Goal: Navigation & Orientation: Find specific page/section

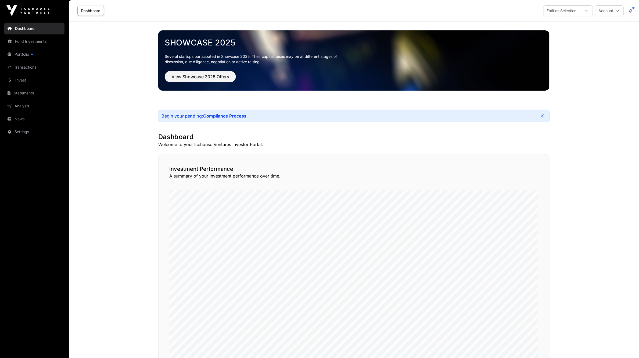
click at [28, 53] on link "Portfolio" at bounding box center [34, 54] width 60 height 12
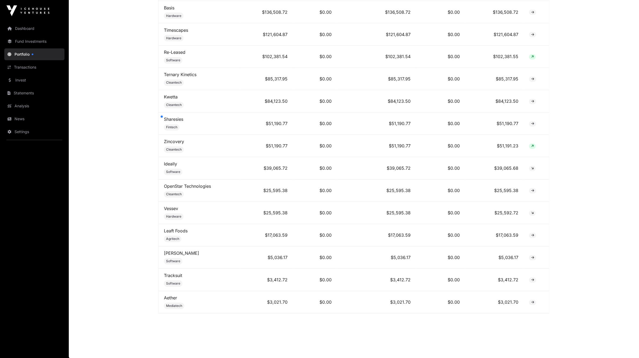
scroll to position [376, 0]
click at [173, 119] on link "Sharesies" at bounding box center [173, 118] width 19 height 5
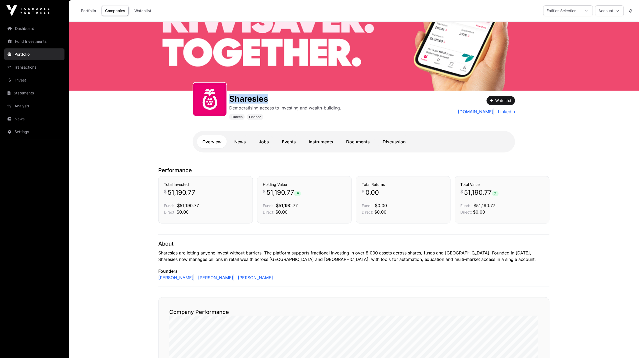
drag, startPoint x: 271, startPoint y: 100, endPoint x: 231, endPoint y: 97, distance: 40.1
click at [231, 97] on h1 "Sharesies" at bounding box center [285, 99] width 112 height 10
copy h1 "Sharesies"
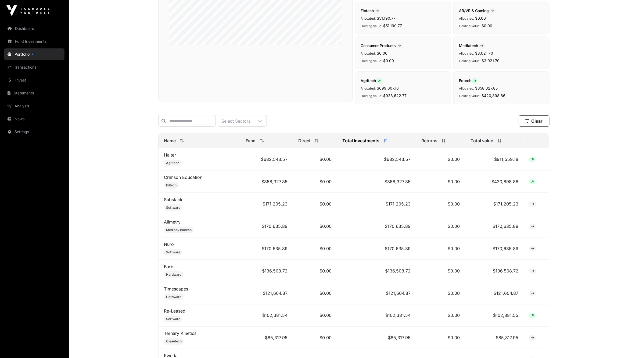
scroll to position [168, 0]
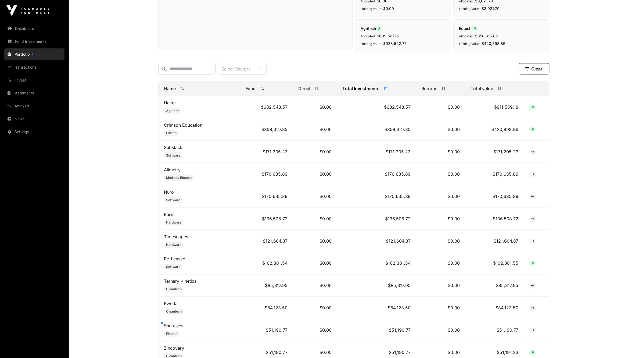
click at [26, 29] on link "Dashboard" at bounding box center [34, 29] width 60 height 12
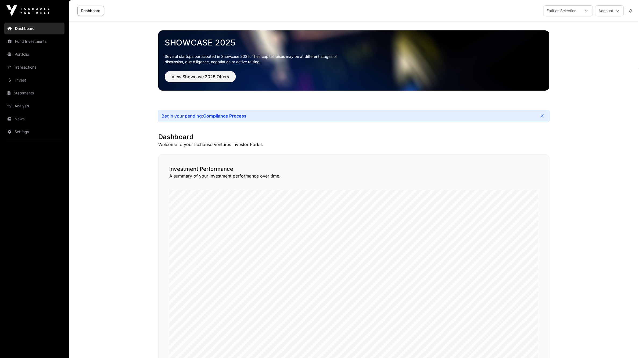
click at [559, 14] on div "Entities Selection" at bounding box center [561, 11] width 36 height 10
click at [559, 13] on div "Entities Selection" at bounding box center [561, 11] width 36 height 10
click at [605, 8] on button "Account" at bounding box center [609, 10] width 29 height 11
click at [556, 7] on div "Entities Selection" at bounding box center [561, 11] width 36 height 10
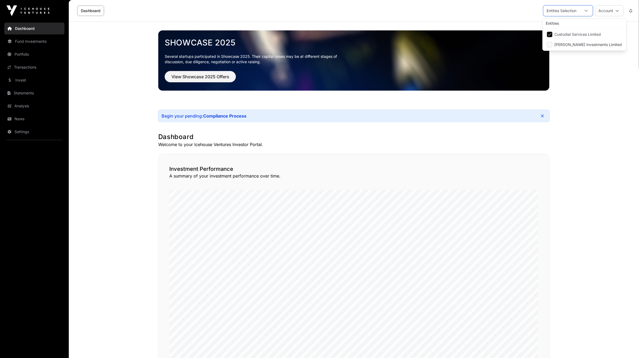
click at [23, 39] on link "Fund Investments" at bounding box center [34, 41] width 60 height 12
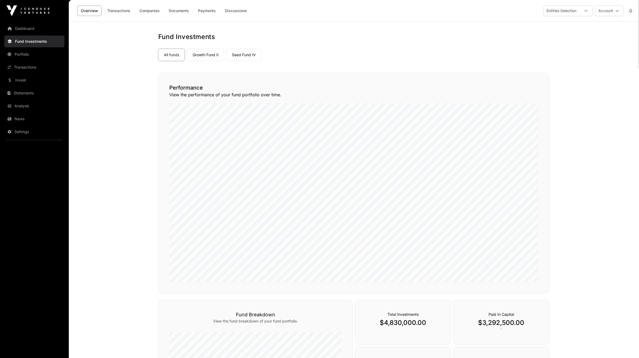
click at [257, 58] on link "Seed Fund IV" at bounding box center [243, 55] width 35 height 12
